Goal: Task Accomplishment & Management: Manage account settings

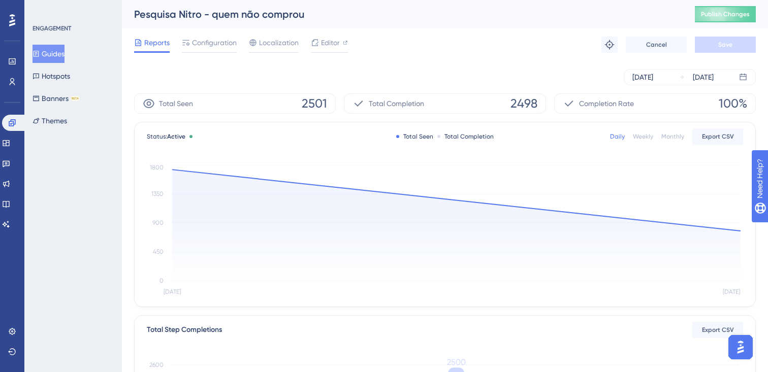
click at [65, 55] on button "Guides" at bounding box center [49, 54] width 32 height 18
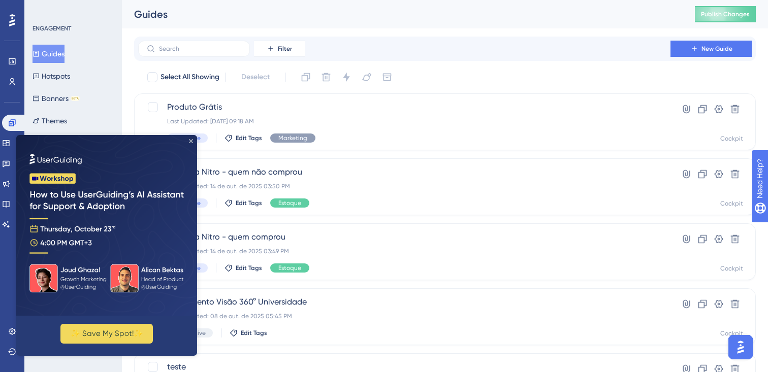
click at [189, 141] on icon "Close Preview" at bounding box center [191, 141] width 4 height 4
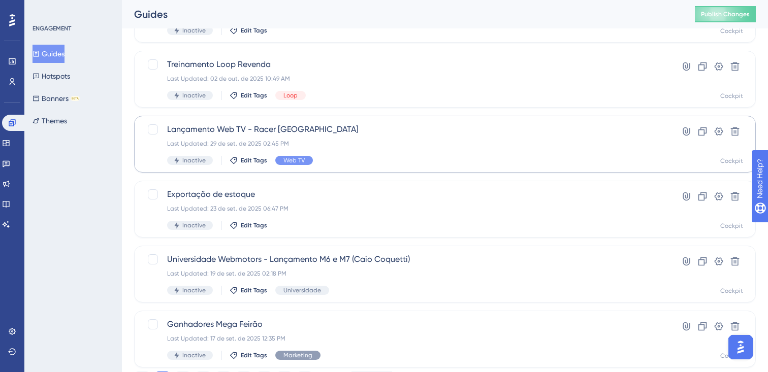
scroll to position [366, 0]
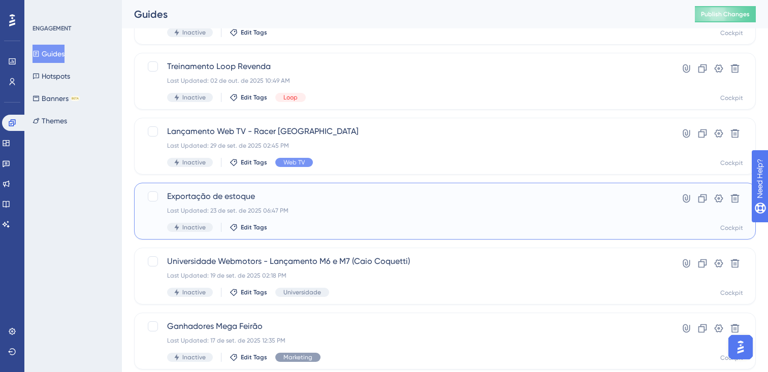
click at [352, 234] on div "Exportação de estoque Last Updated: [DATE] 06:47 PM Inactive Edit Tags Hyperlin…" at bounding box center [445, 211] width 622 height 57
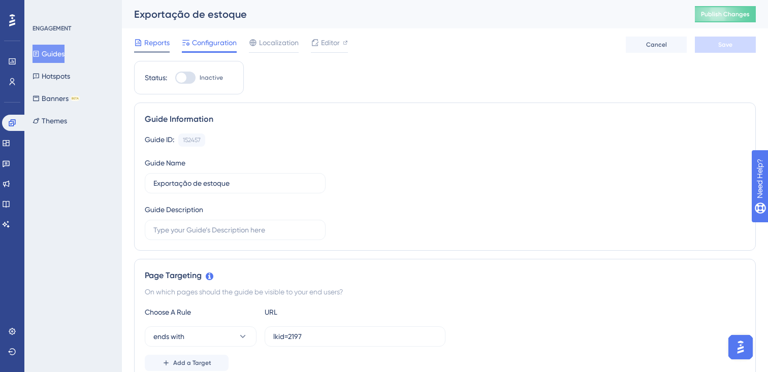
click at [142, 44] on div "Reports" at bounding box center [152, 43] width 36 height 12
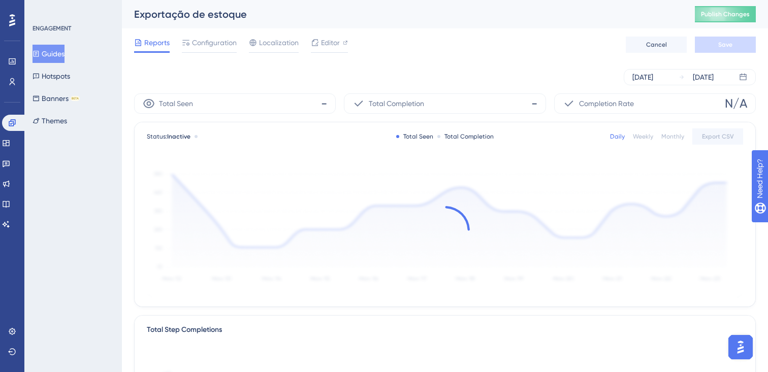
click at [62, 50] on button "Guides" at bounding box center [49, 54] width 32 height 18
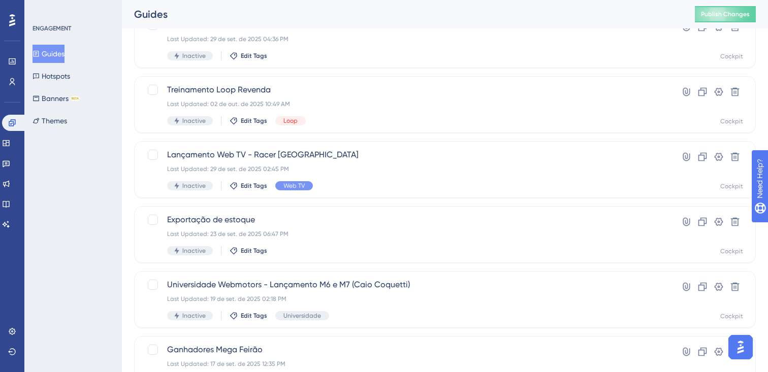
scroll to position [339, 0]
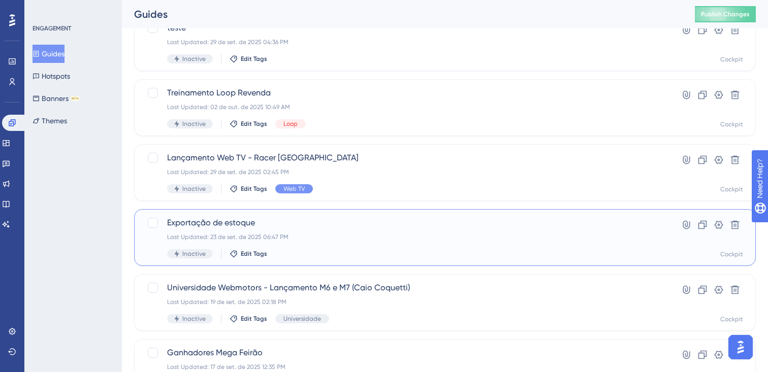
click at [292, 228] on span "Exportação de estoque" at bounding box center [404, 223] width 474 height 12
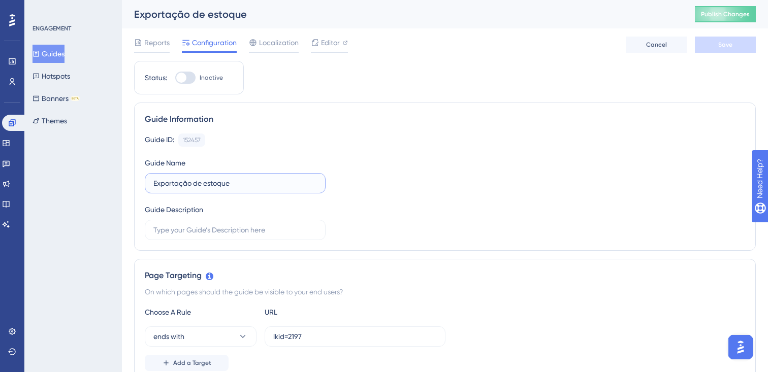
click at [153, 182] on input "Exportação de estoque" at bounding box center [235, 183] width 164 height 11
type input "Guia nova exportação de estoque"
click at [730, 43] on span "Save" at bounding box center [725, 45] width 14 height 8
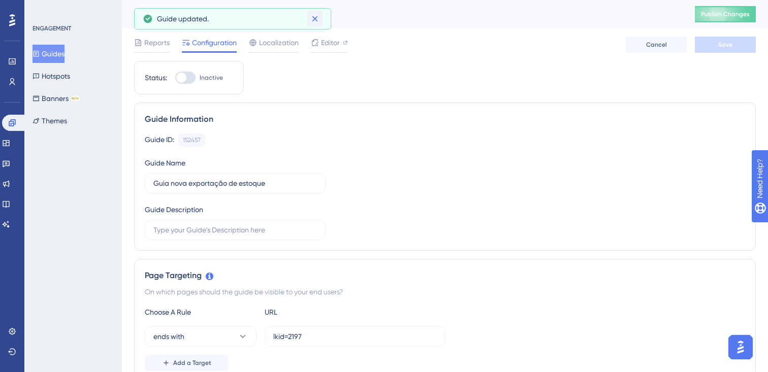
click at [313, 15] on icon at bounding box center [315, 19] width 10 height 10
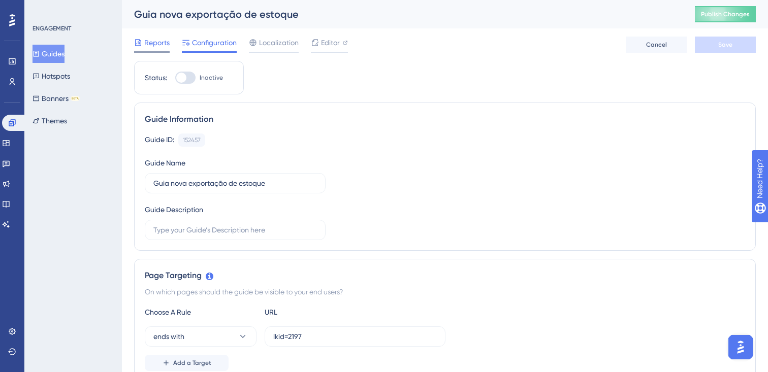
click at [153, 49] on div "Reports" at bounding box center [152, 45] width 36 height 16
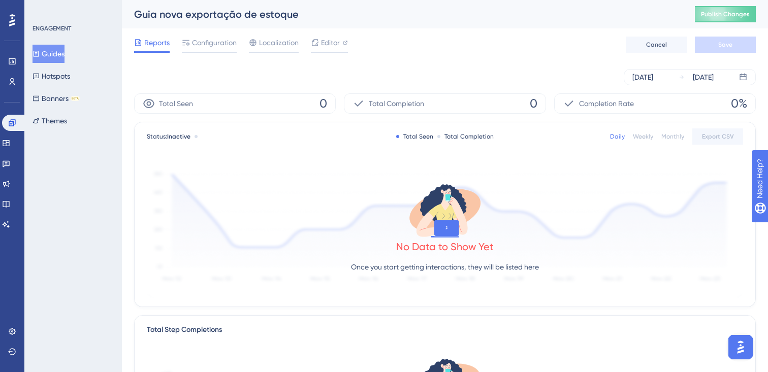
click at [65, 54] on button "Guides" at bounding box center [49, 54] width 32 height 18
